Goal: Task Accomplishment & Management: Use online tool/utility

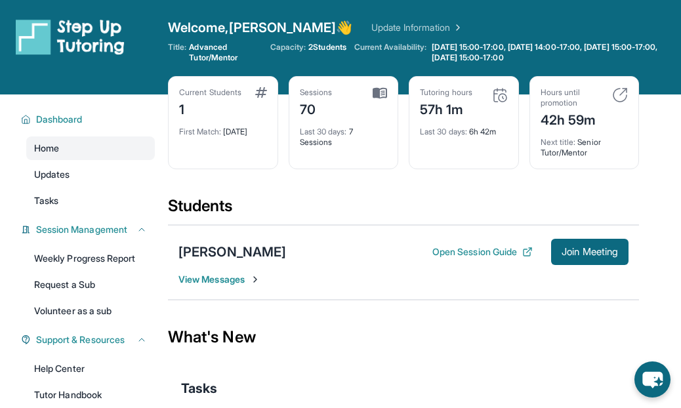
click at [591, 259] on button "Join Meeting" at bounding box center [589, 252] width 77 height 26
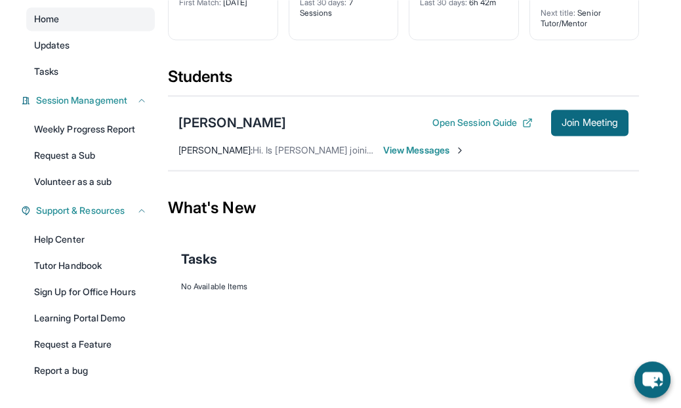
scroll to position [129, 0]
